Goal: Task Accomplishment & Management: Manage account settings

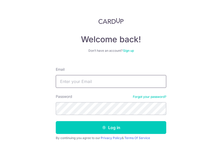
type input "[EMAIL_ADDRESS][DOMAIN_NAME]"
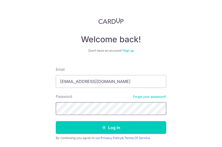
click at [56, 121] on button "Log in" at bounding box center [111, 127] width 110 height 13
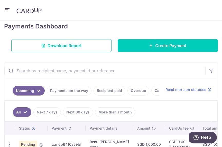
scroll to position [103, 0]
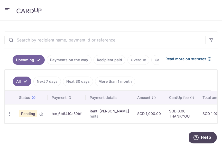
click at [207, 60] on icon at bounding box center [209, 59] width 4 height 4
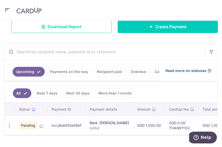
scroll to position [108, 0]
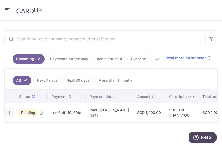
click at [10, 110] on icon "button" at bounding box center [9, 112] width 5 height 5
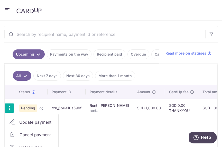
click at [10, 108] on icon "button" at bounding box center [9, 108] width 5 height 5
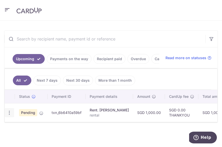
click at [8, 110] on icon "button" at bounding box center [9, 112] width 5 height 5
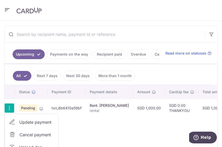
click at [32, 122] on span "Update payment" at bounding box center [36, 122] width 35 height 6
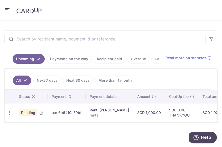
radio input "true"
type input "1,000.00"
type input "[DATE]"
type input "rental"
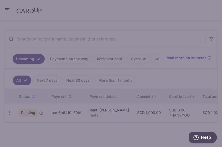
type input "THANKYOU"
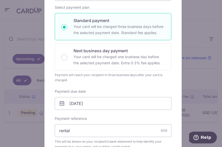
scroll to position [51, 0]
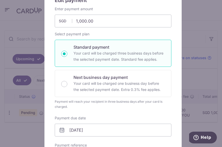
click at [65, 54] on div "Standard payment Your card will be charged three business days before the selec…" at bounding box center [113, 53] width 117 height 27
radio input "true"
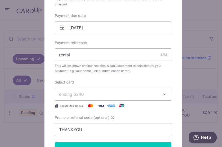
scroll to position [180, 0]
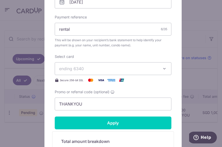
click at [96, 72] on button "ending 6340" at bounding box center [113, 68] width 117 height 13
click at [97, 71] on button "ending 6340" at bounding box center [113, 68] width 117 height 13
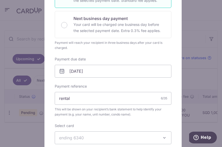
scroll to position [103, 0]
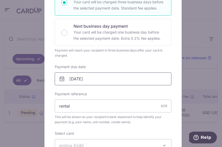
click at [73, 79] on body "[EMAIL_ADDRESS][DOMAIN_NAME] Home Pay Payments Recipients Cards Refer & Save Su…" at bounding box center [111, 73] width 222 height 147
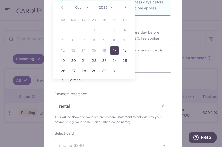
click at [112, 49] on link "17" at bounding box center [114, 50] width 8 height 8
type input "[DATE]"
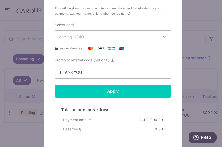
scroll to position [231, 0]
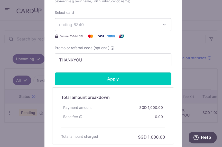
click at [118, 83] on input "Apply" at bounding box center [113, 79] width 117 height 13
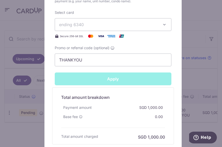
type input "Successfully Applied"
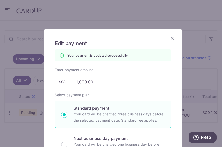
scroll to position [0, 0]
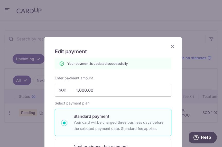
click at [172, 46] on icon "Close" at bounding box center [172, 46] width 6 height 6
